Goal: Information Seeking & Learning: Learn about a topic

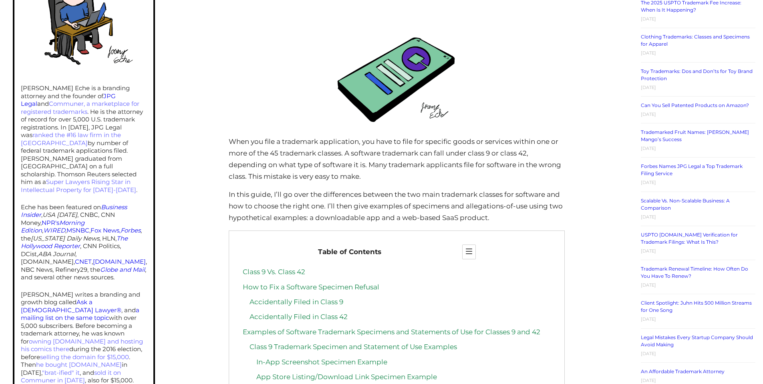
scroll to position [490, 0]
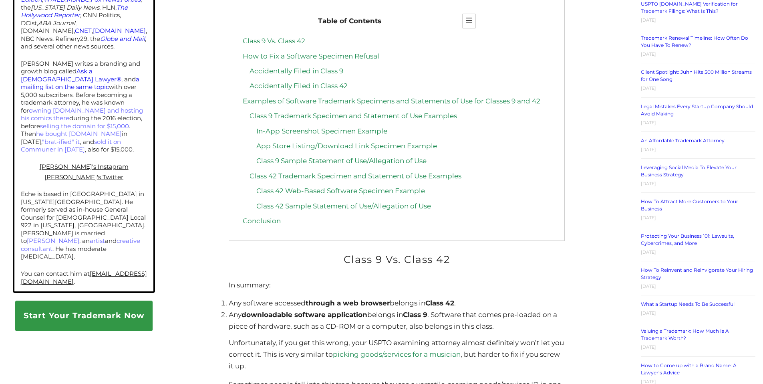
click at [287, 42] on link "Class 9 Vs. Class 42" at bounding box center [274, 41] width 63 height 8
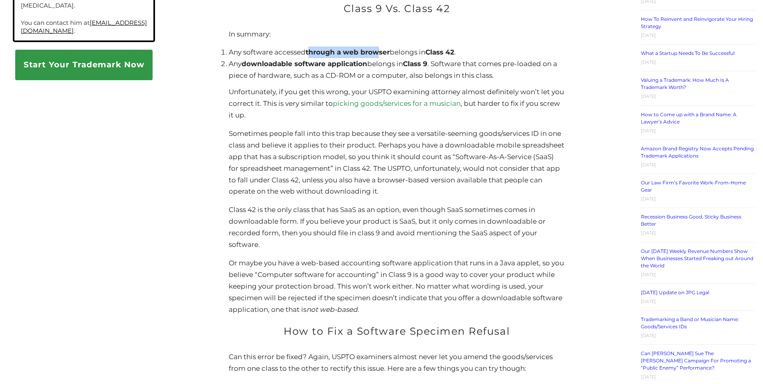
drag, startPoint x: 312, startPoint y: 52, endPoint x: 382, endPoint y: 55, distance: 70.6
click at [382, 55] on strong "through a web browser" at bounding box center [348, 52] width 84 height 8
drag, startPoint x: 416, startPoint y: 53, endPoint x: 471, endPoint y: 53, distance: 54.9
click at [471, 53] on li "Any software accessed through a web browser belongs in Class 42 ." at bounding box center [397, 52] width 336 height 12
drag, startPoint x: 287, startPoint y: 65, endPoint x: 365, endPoint y: 65, distance: 78.1
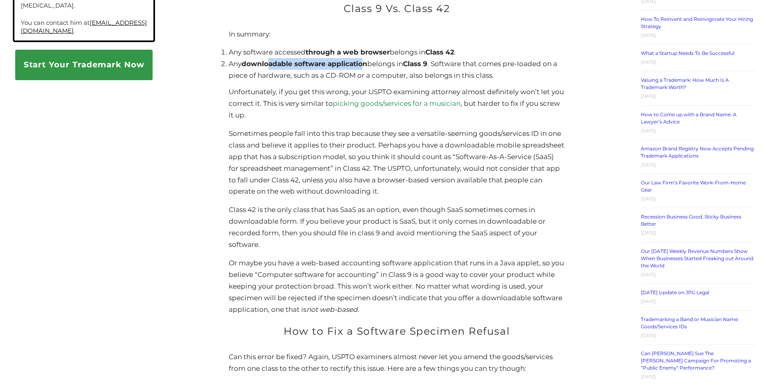
click at [365, 65] on strong "downloadable software application" at bounding box center [305, 64] width 126 height 8
drag, startPoint x: 417, startPoint y: 65, endPoint x: 455, endPoint y: 69, distance: 37.8
click at [455, 69] on li "Any downloadable software application belongs in Class 9 . Software that comes …" at bounding box center [397, 69] width 336 height 23
